Goal: Task Accomplishment & Management: Manage account settings

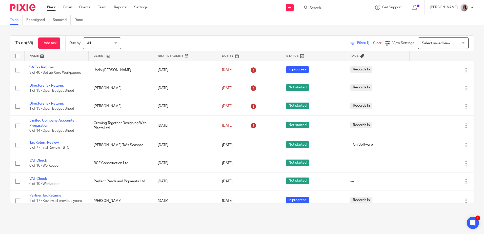
scroll to position [101, 0]
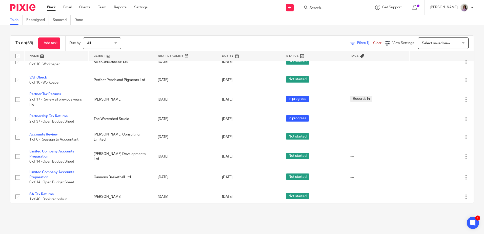
click at [52, 9] on link "Work" at bounding box center [51, 7] width 9 height 5
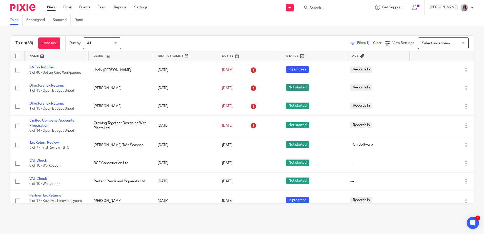
click at [346, 9] on input "Search" at bounding box center [332, 8] width 46 height 5
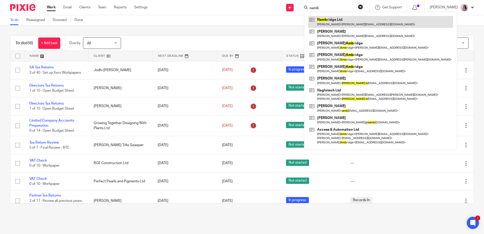
type input "namb"
click at [352, 19] on link at bounding box center [380, 22] width 145 height 12
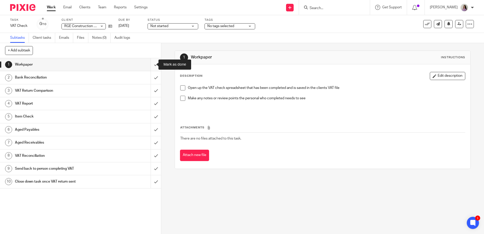
click at [151, 66] on input "submit" at bounding box center [80, 64] width 161 height 13
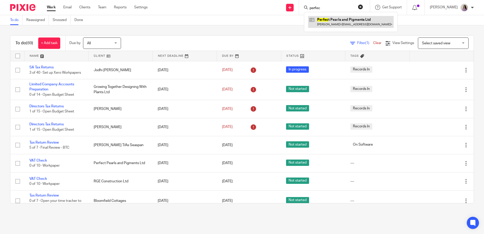
type input "perfec"
click at [360, 26] on link at bounding box center [351, 22] width 86 height 12
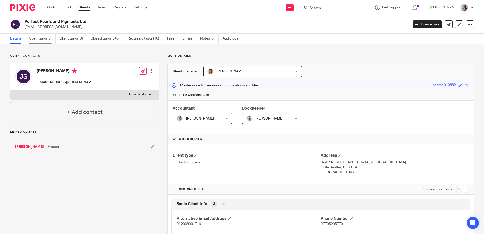
click at [51, 42] on link "Open tasks (3)" at bounding box center [42, 39] width 27 height 10
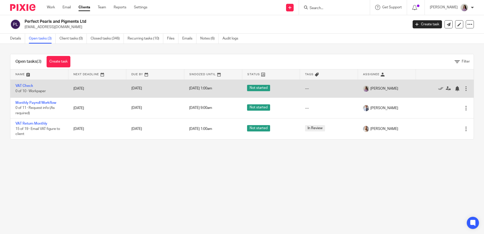
click at [26, 82] on td "VAT Check 0 of 10 · Workpaper" at bounding box center [39, 89] width 58 height 18
click at [26, 84] on link "VAT Check" at bounding box center [24, 86] width 18 height 4
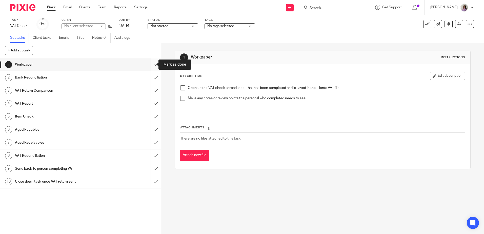
click at [151, 65] on input "submit" at bounding box center [80, 64] width 161 height 13
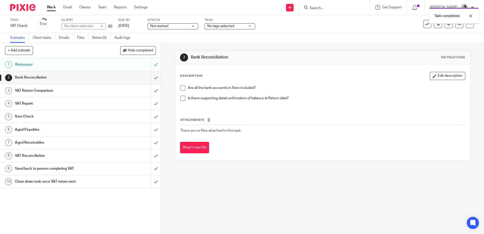
click at [147, 53] on button "Hide completed" at bounding box center [138, 50] width 36 height 9
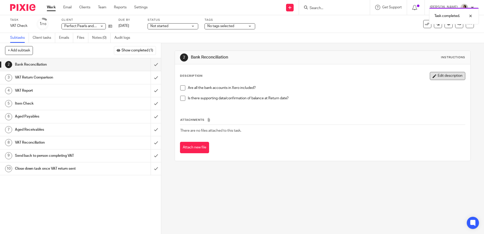
drag, startPoint x: 453, startPoint y: 79, endPoint x: 356, endPoint y: 102, distance: 99.9
click at [453, 79] on button "Edit description" at bounding box center [447, 76] width 35 height 8
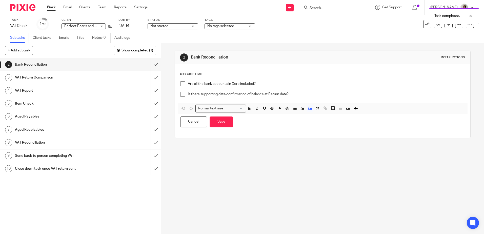
click at [330, 103] on div "Are all the bank accounts in Xero included? Is there supporting data/confirmati…" at bounding box center [323, 91] width 290 height 24
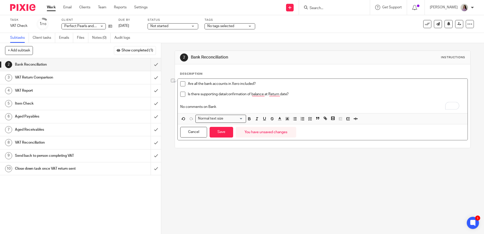
click at [177, 107] on div "Description Are all the bank accounts in Xero included? Is there supporting dat…" at bounding box center [322, 106] width 295 height 84
click at [248, 119] on icon "button" at bounding box center [249, 119] width 5 height 5
click at [288, 121] on button "button" at bounding box center [287, 119] width 6 height 6
click at [290, 125] on li "color:#FCDC00" at bounding box center [292, 125] width 4 height 4
click at [239, 99] on div "Is there supporting data/confirmation of balance at Return date?" at bounding box center [326, 96] width 277 height 8
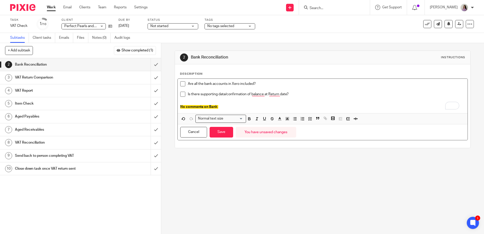
click at [252, 102] on p "To enrich screen reader interactions, please activate Accessibility in Grammarl…" at bounding box center [322, 101] width 285 height 5
click at [246, 108] on p "No comments on Bank" at bounding box center [322, 106] width 285 height 5
click at [221, 134] on button "Save" at bounding box center [222, 132] width 24 height 11
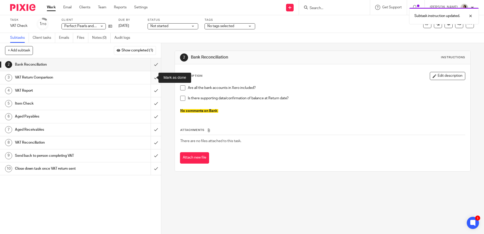
click at [152, 78] on input "submit" at bounding box center [80, 77] width 161 height 13
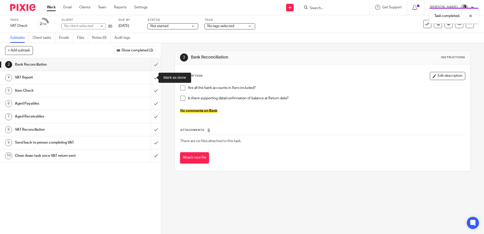
click at [152, 81] on input "submit" at bounding box center [80, 77] width 161 height 13
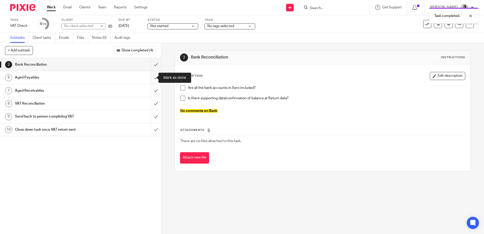
click at [151, 81] on input "submit" at bounding box center [80, 77] width 161 height 13
click at [149, 80] on input "submit" at bounding box center [80, 77] width 161 height 13
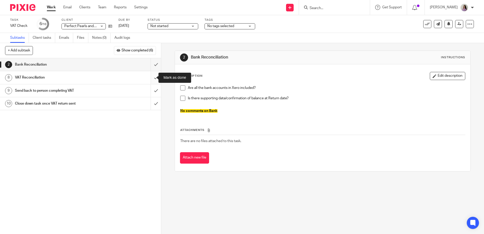
click at [150, 76] on input "submit" at bounding box center [80, 77] width 161 height 13
click at [119, 79] on div "Send back to person completing VAT" at bounding box center [80, 78] width 131 height 8
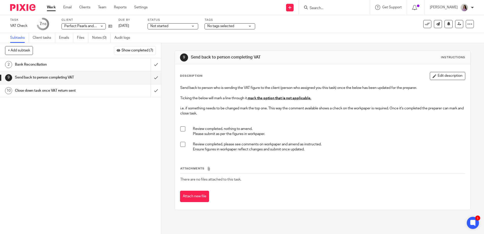
click at [180, 144] on span at bounding box center [182, 144] width 5 height 5
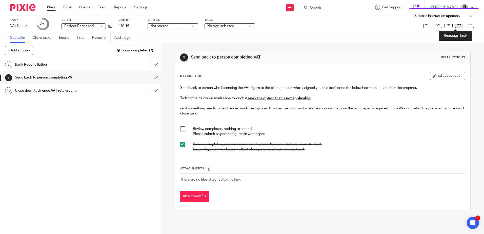
click at [458, 25] on icon at bounding box center [460, 24] width 4 height 4
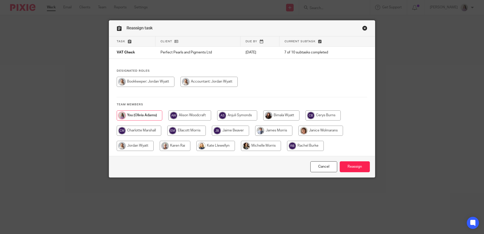
click at [158, 78] on input "radio" at bounding box center [146, 82] width 58 height 10
radio input "true"
click at [361, 165] on input "Reassign" at bounding box center [355, 166] width 30 height 11
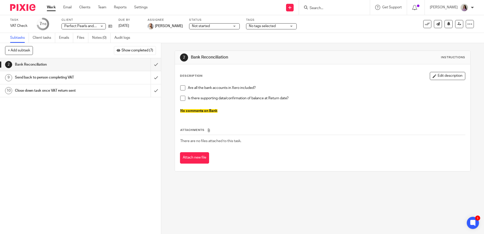
drag, startPoint x: 349, startPoint y: 11, endPoint x: 345, endPoint y: 8, distance: 5.1
click at [349, 10] on form at bounding box center [336, 7] width 54 height 6
click at [345, 7] on input "Search" at bounding box center [332, 8] width 46 height 5
type input "within"
click at [346, 16] on link at bounding box center [351, 22] width 86 height 12
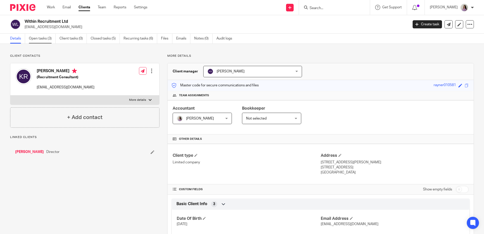
click at [47, 39] on link "Open tasks (3)" at bounding box center [42, 39] width 27 height 10
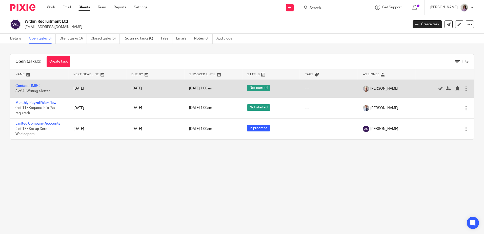
click at [38, 86] on link "Contact HMRC" at bounding box center [27, 86] width 24 height 4
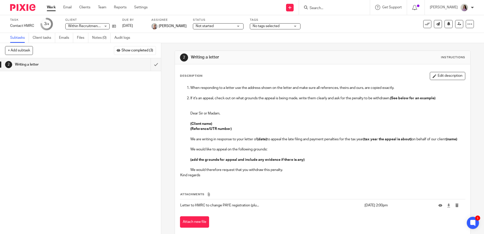
click at [58, 9] on ul "Work Email Clients Team Reports Settings" at bounding box center [101, 7] width 108 height 5
click at [54, 9] on link "Work" at bounding box center [51, 7] width 9 height 5
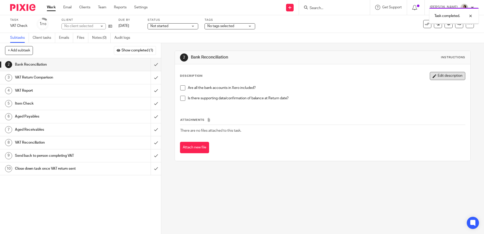
drag, startPoint x: 444, startPoint y: 74, endPoint x: 434, endPoint y: 78, distance: 10.5
click at [444, 74] on button "Edit description" at bounding box center [447, 76] width 35 height 8
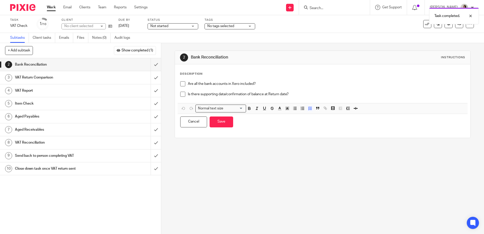
click at [305, 92] on p "Is there supporting data/confirmation of balance at Return date?" at bounding box center [326, 94] width 277 height 5
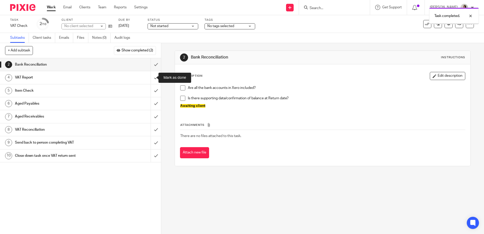
click at [152, 79] on input "submit" at bounding box center [80, 77] width 161 height 13
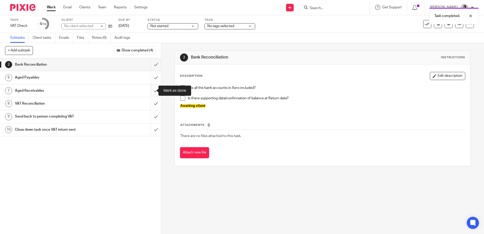
click at [150, 93] on input "submit" at bounding box center [80, 90] width 161 height 13
click at [154, 90] on input "submit" at bounding box center [80, 90] width 161 height 13
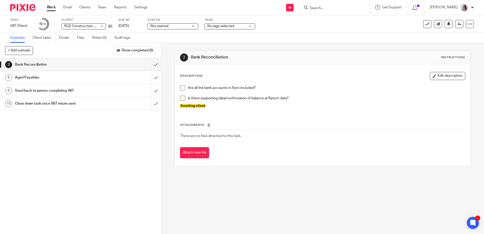
click at [125, 83] on link "6 Aged Payables" at bounding box center [75, 77] width 151 height 13
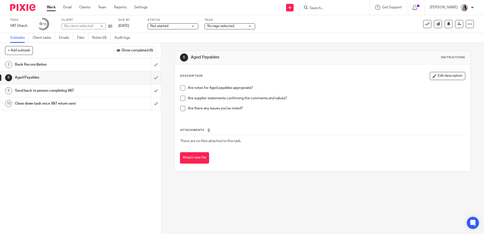
click at [443, 76] on button "Edit description" at bounding box center [447, 76] width 35 height 8
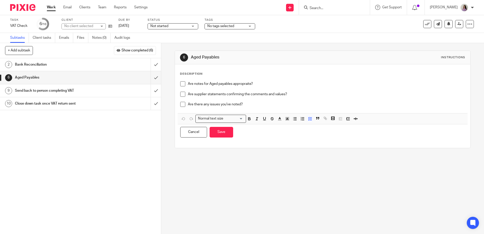
click at [253, 108] on div "Are there any issues you've noted?" at bounding box center [326, 106] width 277 height 8
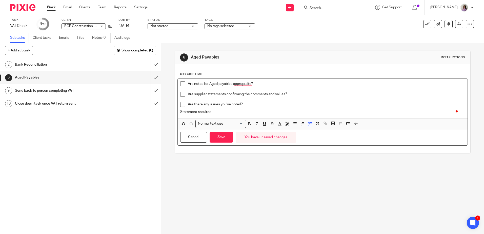
click at [250, 106] on p "Are there any issues you've noted?" at bounding box center [326, 104] width 277 height 5
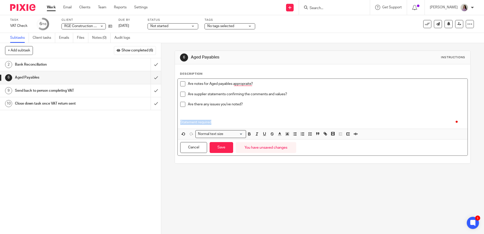
drag, startPoint x: 219, startPoint y: 121, endPoint x: 188, endPoint y: 127, distance: 31.7
click at [175, 125] on div "Description Are notes for Aged payables appropraite? Are supplier statements co…" at bounding box center [322, 113] width 295 height 99
click at [293, 134] on icon "button" at bounding box center [295, 134] width 5 height 5
click at [291, 134] on span at bounding box center [302, 135] width 23 height 8
click at [287, 134] on icon "button" at bounding box center [287, 134] width 5 height 5
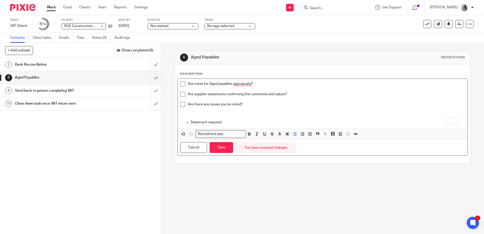
click at [204, 122] on p "Statement required" at bounding box center [327, 122] width 275 height 5
click at [184, 123] on ul "Statement required" at bounding box center [322, 122] width 285 height 5
click at [292, 135] on button "button" at bounding box center [295, 134] width 6 height 6
drag, startPoint x: 212, startPoint y: 124, endPoint x: 167, endPoint y: 125, distance: 44.3
click at [168, 125] on div "6 Aged Payables Instructions Description Are notes for Aged payables approprait…" at bounding box center [322, 138] width 323 height 191
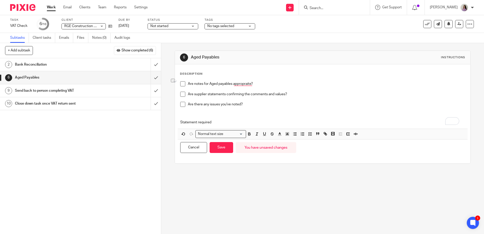
drag, startPoint x: 284, startPoint y: 130, endPoint x: 287, endPoint y: 131, distance: 3.4
click at [284, 130] on div "Normal text size Loading... Remove Edit Insert new video Copy and paste the vid…" at bounding box center [323, 134] width 290 height 11
click at [287, 131] on div "Normal text size Loading... Remove Edit Insert new video Copy and paste the vid…" at bounding box center [323, 134] width 290 height 11
click at [216, 116] on p "To enrich screen reader interactions, please activate Accessibility in Grammarl…" at bounding box center [322, 116] width 285 height 5
click at [177, 123] on div "Description Are notes for Aged payables appropraite? Are supplier statements co…" at bounding box center [322, 113] width 295 height 99
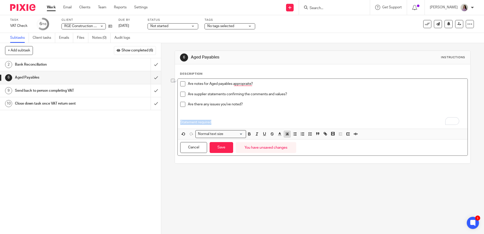
click at [288, 134] on icon "button" at bounding box center [287, 134] width 5 height 5
click at [290, 141] on li "color:#FCDC00" at bounding box center [292, 141] width 4 height 4
click at [223, 150] on button "Save" at bounding box center [222, 147] width 24 height 11
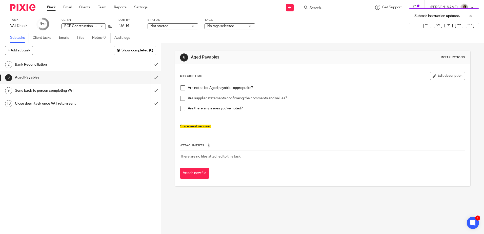
click at [101, 91] on div "Send back to person completing VAT" at bounding box center [80, 91] width 131 height 8
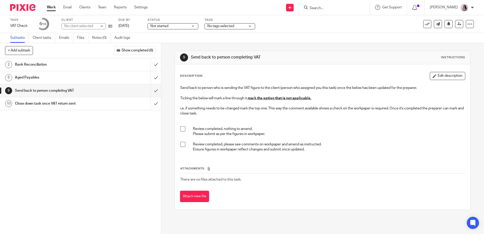
click at [180, 146] on span at bounding box center [182, 144] width 5 height 5
drag, startPoint x: 453, startPoint y: 75, endPoint x: 363, endPoint y: 135, distance: 108.4
click at [453, 76] on button "Edit description" at bounding box center [447, 76] width 35 height 8
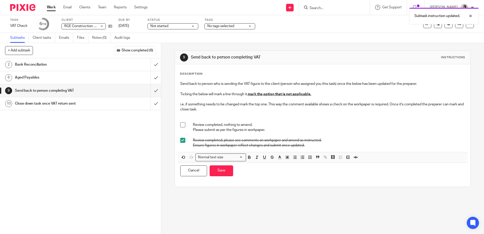
click at [354, 148] on p "Review completed, please see comments on workpaper and amend as instructed. Ens…" at bounding box center [329, 143] width 272 height 10
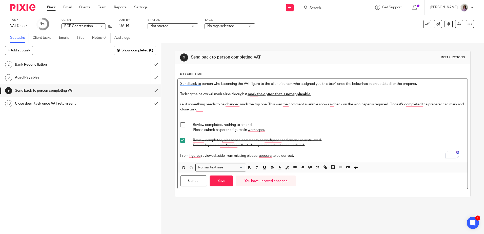
drag, startPoint x: 291, startPoint y: 156, endPoint x: 158, endPoint y: 153, distance: 133.3
click at [158, 153] on div "+ Add subtask Show completed (6) Cancel + Add 1 Workpaper 2 Bank Reconciliation…" at bounding box center [242, 138] width 484 height 191
click at [287, 166] on icon "button" at bounding box center [287, 167] width 5 height 5
click at [295, 174] on li "color:#DBDF00" at bounding box center [297, 174] width 4 height 4
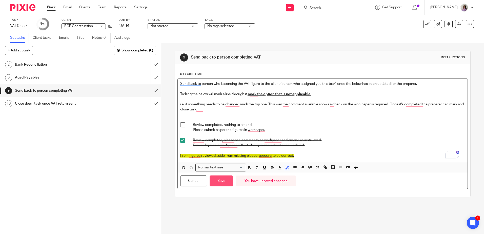
click at [221, 180] on button "Save" at bounding box center [222, 181] width 24 height 11
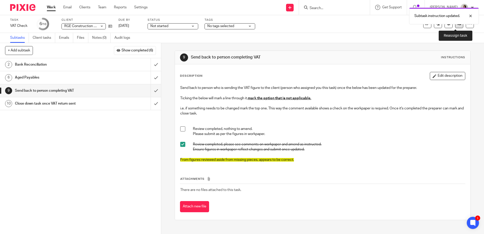
click at [458, 26] on link at bounding box center [459, 24] width 8 height 8
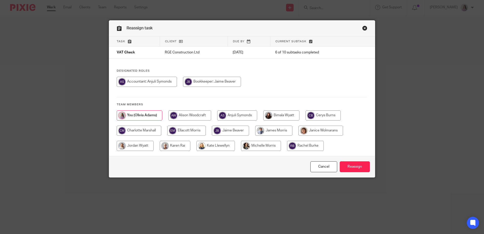
click at [220, 80] on input "radio" at bounding box center [212, 82] width 58 height 10
radio input "true"
click at [352, 162] on input "Reassign" at bounding box center [355, 166] width 30 height 11
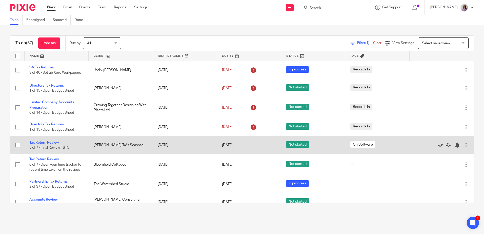
scroll to position [25, 0]
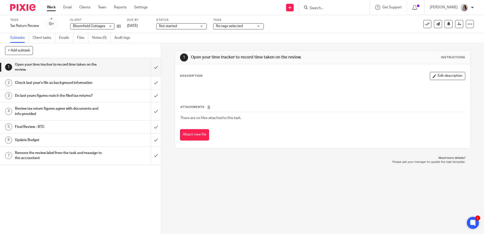
click at [329, 9] on input "Search" at bounding box center [332, 8] width 46 height 5
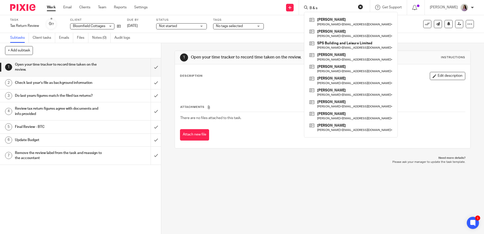
click at [340, 6] on input "B & s" at bounding box center [332, 8] width 46 height 5
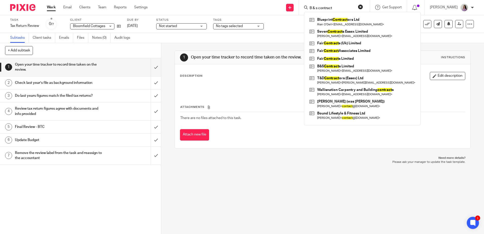
type input "B & s contract"
drag, startPoint x: 350, startPoint y: 5, endPoint x: 318, endPoint y: 4, distance: 32.2
click at [318, 4] on form "B & s contract" at bounding box center [336, 7] width 54 height 6
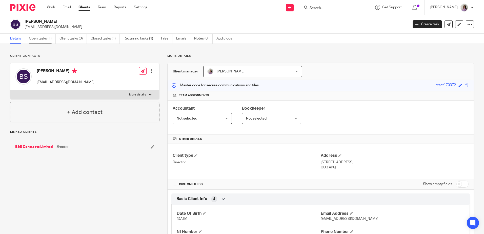
click at [42, 42] on link "Open tasks (1)" at bounding box center [42, 39] width 27 height 10
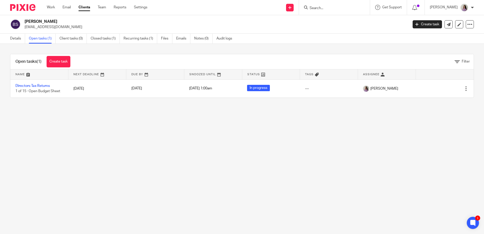
click at [181, 157] on main "[PERSON_NAME] [EMAIL_ADDRESS][DOMAIN_NAME] Create task Update from Companies Ho…" at bounding box center [242, 117] width 484 height 234
click at [128, 36] on link "Recurring tasks (1)" at bounding box center [141, 39] width 34 height 10
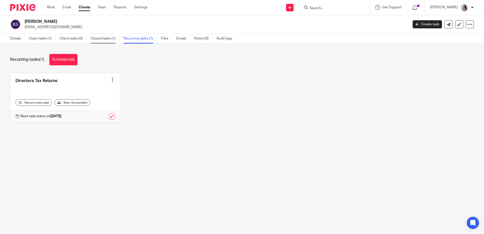
click at [109, 39] on link "Closed tasks (1)" at bounding box center [105, 39] width 29 height 10
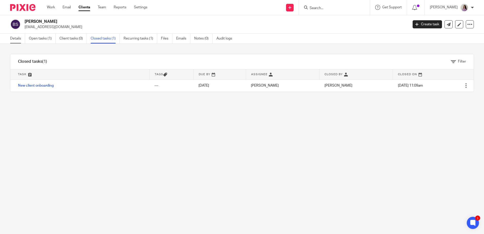
click at [24, 40] on link "Details" at bounding box center [17, 39] width 15 height 10
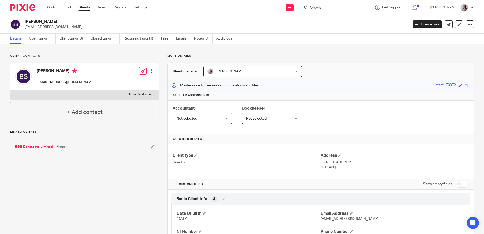
click at [38, 148] on link "B&S Contracts Limited" at bounding box center [34, 146] width 38 height 5
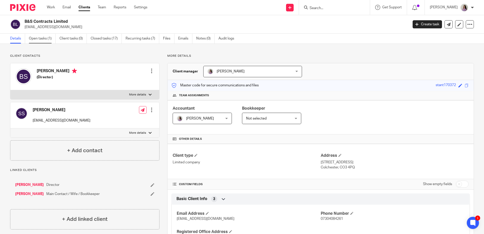
click at [50, 42] on link "Open tasks (1)" at bounding box center [42, 39] width 27 height 10
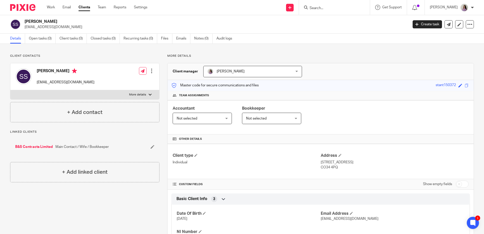
click at [42, 144] on link "B&S Contracts Limited" at bounding box center [34, 146] width 38 height 5
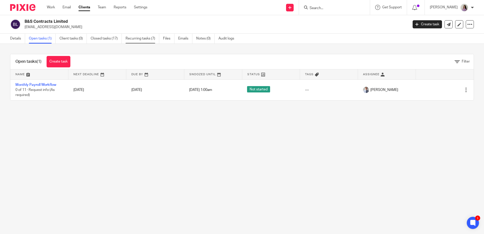
click at [138, 39] on link "Recurring tasks (7)" at bounding box center [143, 39] width 34 height 10
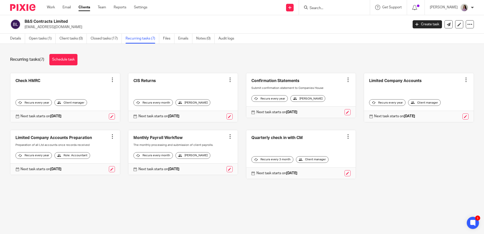
click at [227, 84] on link at bounding box center [183, 97] width 110 height 49
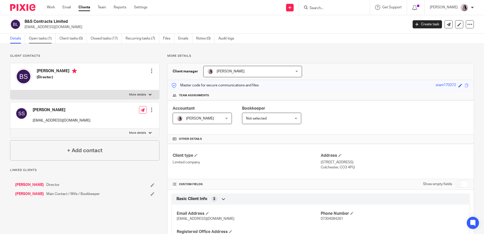
click at [38, 38] on link "Open tasks (1)" at bounding box center [42, 39] width 27 height 10
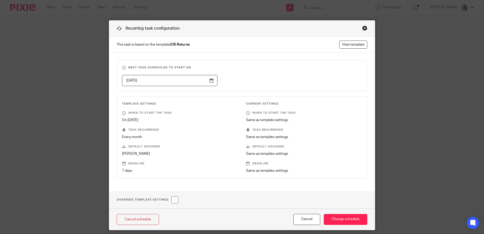
drag, startPoint x: 300, startPoint y: 219, endPoint x: 280, endPoint y: 220, distance: 20.6
click at [300, 219] on button "Cancel" at bounding box center [307, 219] width 27 height 11
